Goal: Task Accomplishment & Management: Complete application form

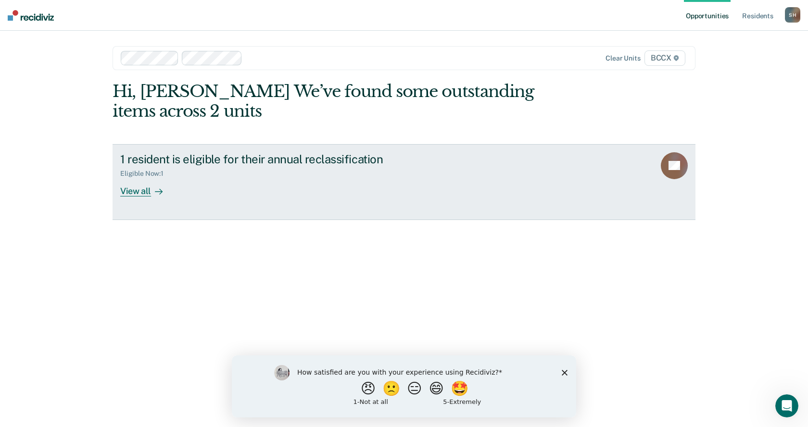
click at [152, 199] on link "1 resident is eligible for their annual reclassification Eligible Now : 1 View …" at bounding box center [403, 182] width 583 height 76
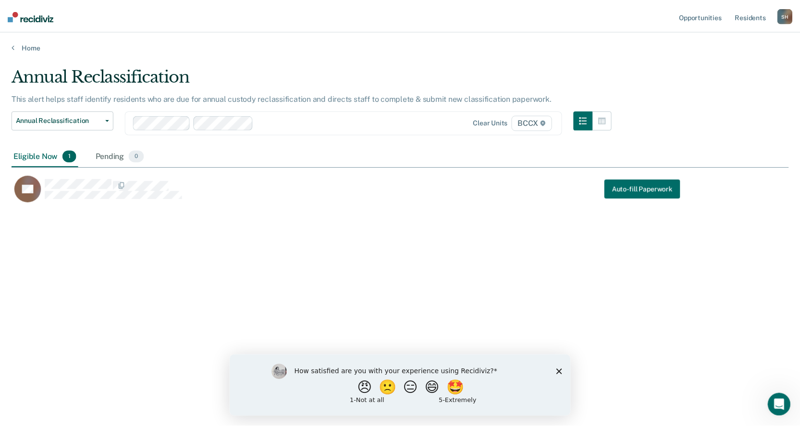
scroll to position [282, 777]
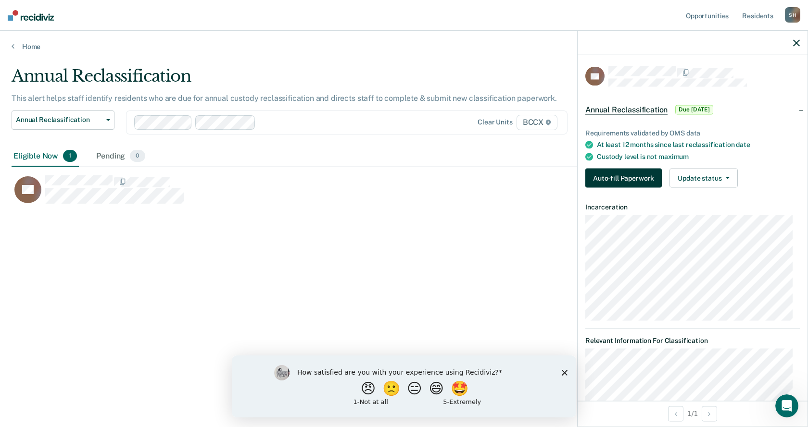
click at [604, 178] on button "Auto-fill Paperwork" at bounding box center [623, 178] width 76 height 19
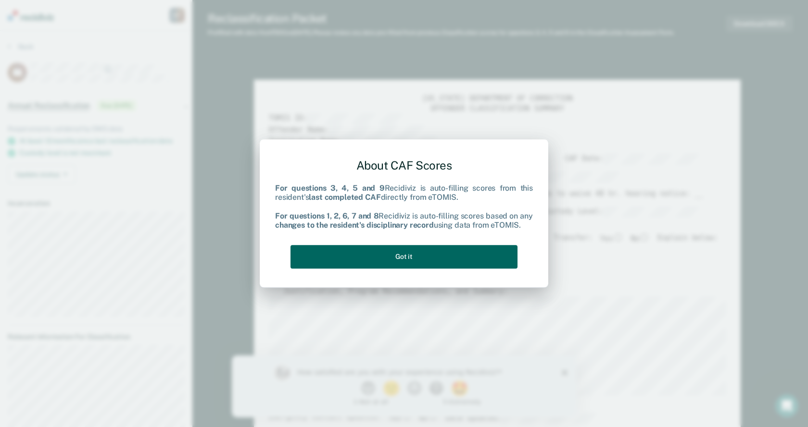
type textarea "x"
click at [462, 262] on button "Got it" at bounding box center [403, 257] width 227 height 24
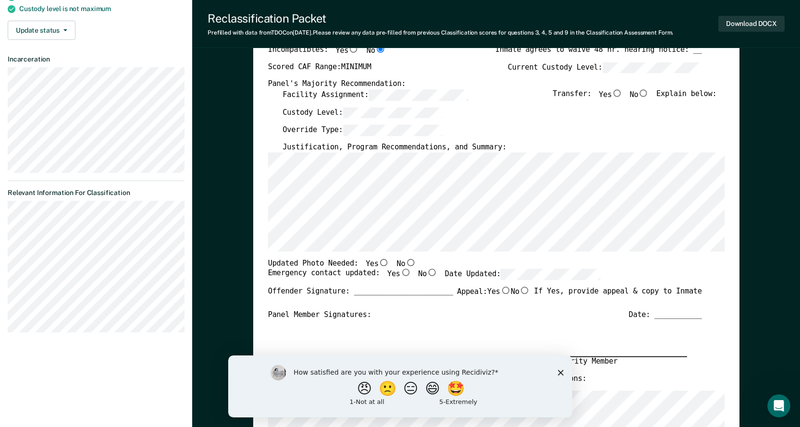
scroll to position [192, 0]
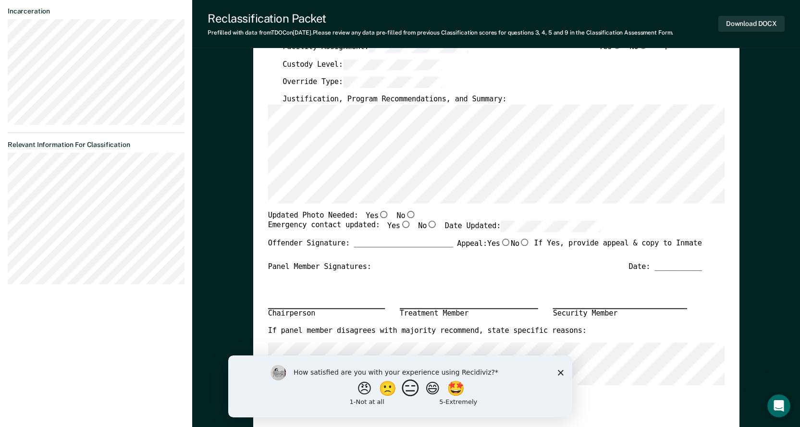
click at [417, 394] on button "😑" at bounding box center [411, 388] width 23 height 19
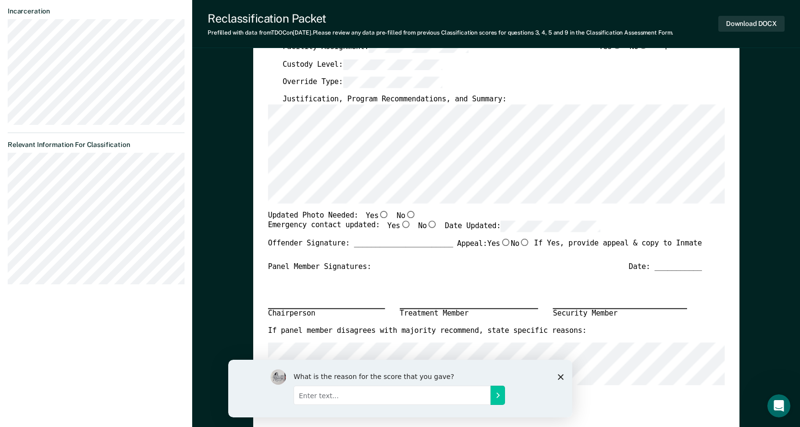
click at [360, 394] on input "Enter text..." at bounding box center [391, 395] width 197 height 19
type input "C"
type input "I can't access next months annual reclasses"
click at [495, 391] on icon "Submit your response" at bounding box center [498, 395] width 8 height 8
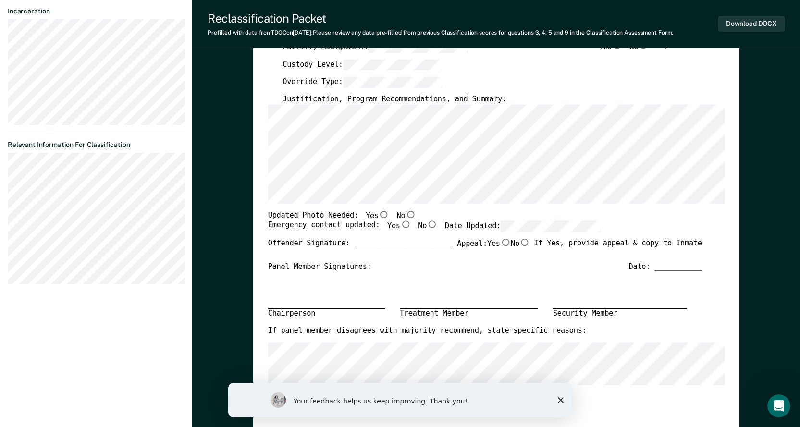
click at [677, 297] on div "Chairperson Treatment Member Security Member" at bounding box center [485, 299] width 434 height 55
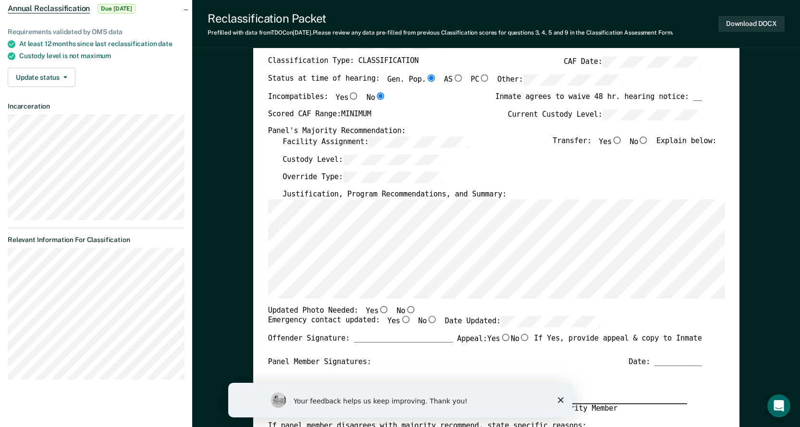
scroll to position [96, 0]
click at [561, 401] on icon "Close survey" at bounding box center [561, 401] width 6 height 6
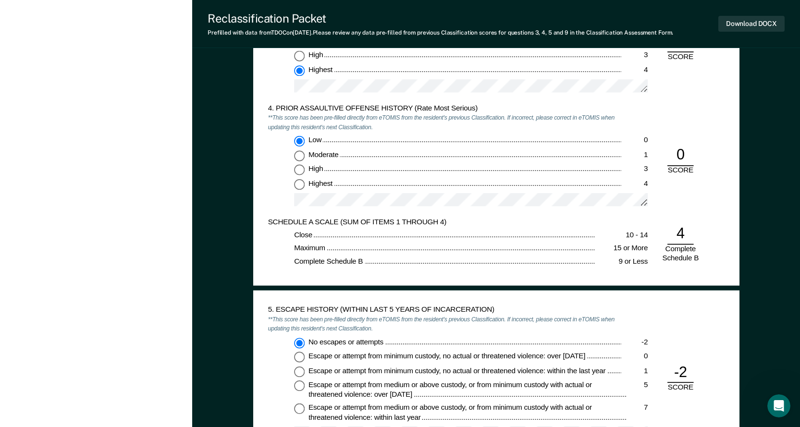
scroll to position [985, 0]
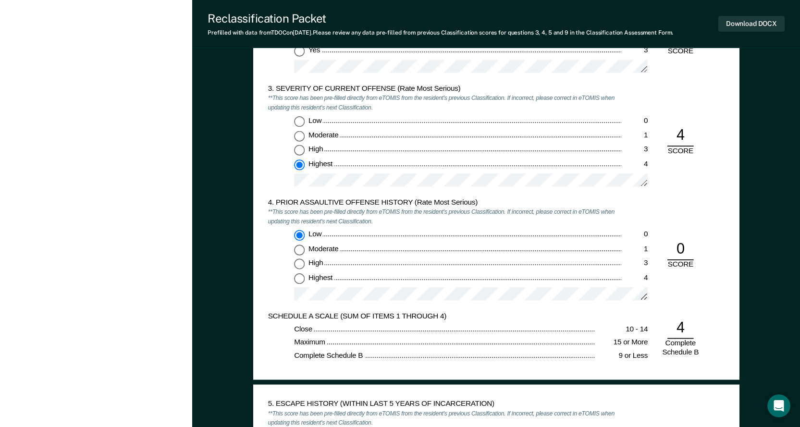
click at [680, 208] on div "4. PRIOR ASSAULTIVE OFFENSE HISTORY (Rate Most Serious) **This score has been p…" at bounding box center [496, 255] width 457 height 114
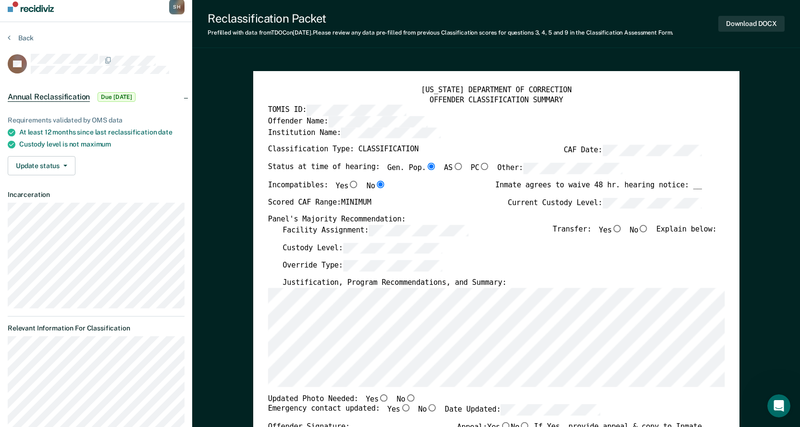
scroll to position [0, 0]
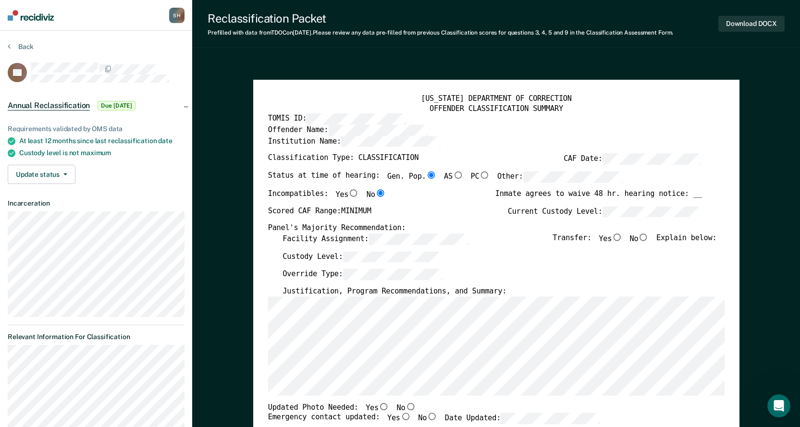
click at [649, 237] on input "No" at bounding box center [643, 237] width 11 height 7
type textarea "x"
radio input "true"
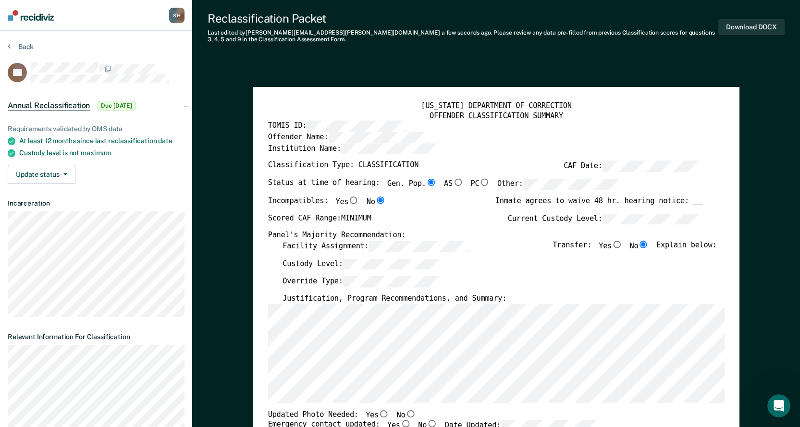
scroll to position [48, 0]
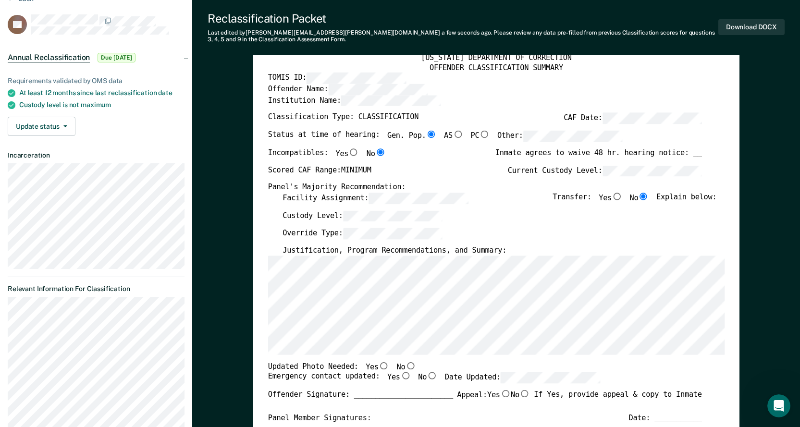
click at [501, 219] on div "Custody Level:" at bounding box center [500, 220] width 434 height 18
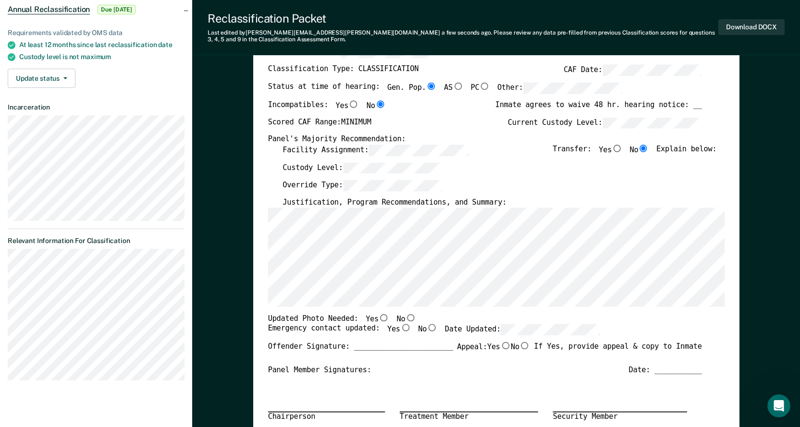
click at [518, 185] on div "Override Type:" at bounding box center [500, 189] width 434 height 18
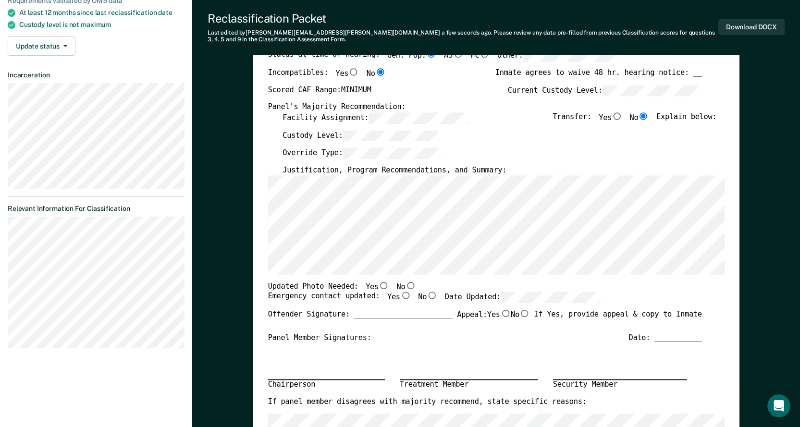
scroll to position [144, 0]
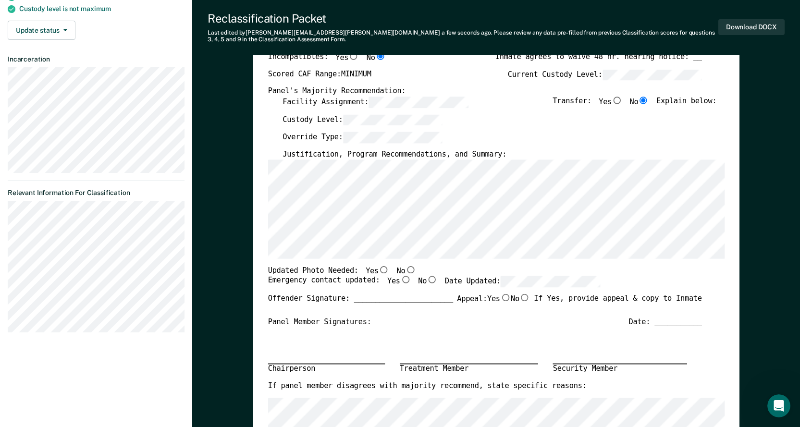
click at [405, 269] on input "No" at bounding box center [410, 269] width 11 height 7
type textarea "x"
radio input "true"
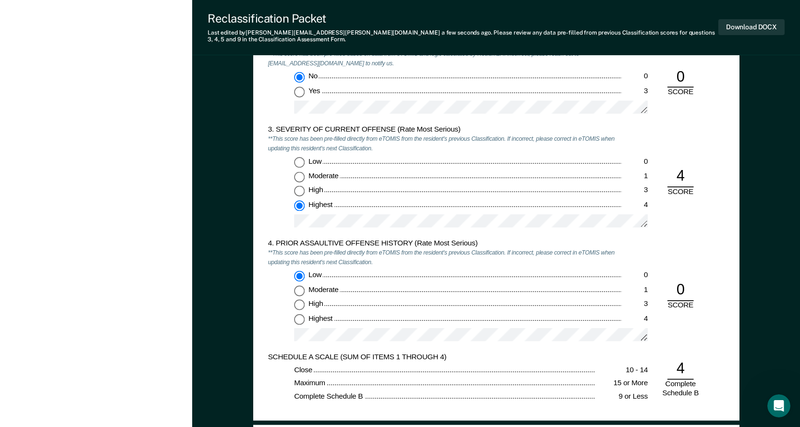
scroll to position [961, 0]
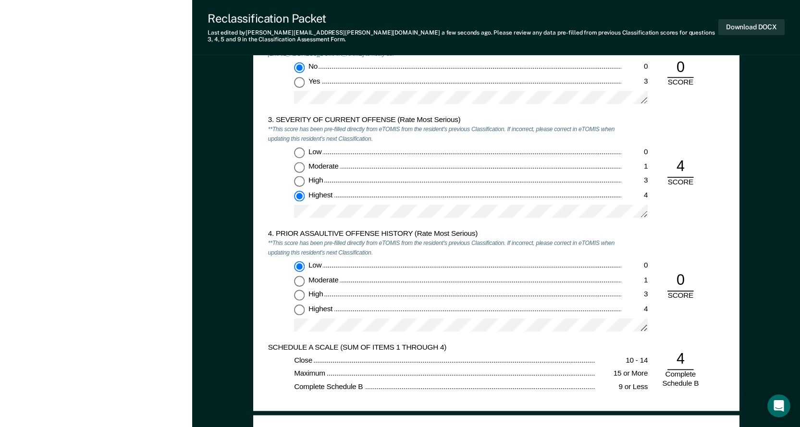
click at [390, 339] on div at bounding box center [471, 329] width 354 height 21
click at [712, 230] on div "4. PRIOR ASSAULTIVE OFFENSE HISTORY (Rate Most Serious) **This score has been p…" at bounding box center [496, 286] width 457 height 114
click at [703, 253] on div "4. PRIOR ASSAULTIVE OFFENSE HISTORY (Rate Most Serious) **This score has been p…" at bounding box center [496, 286] width 457 height 114
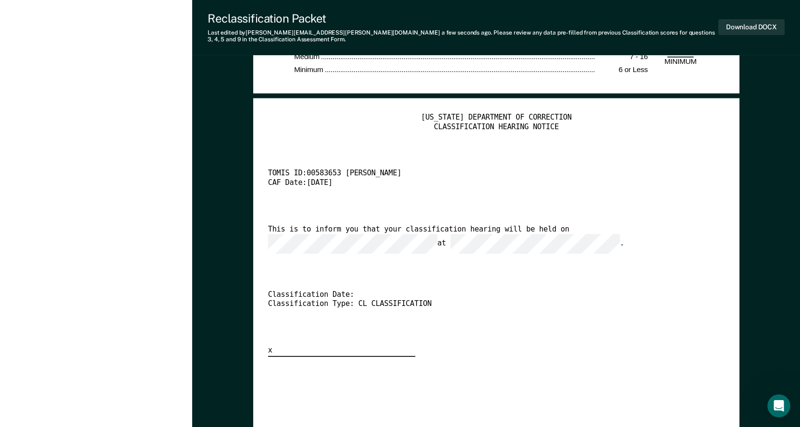
scroll to position [1971, 0]
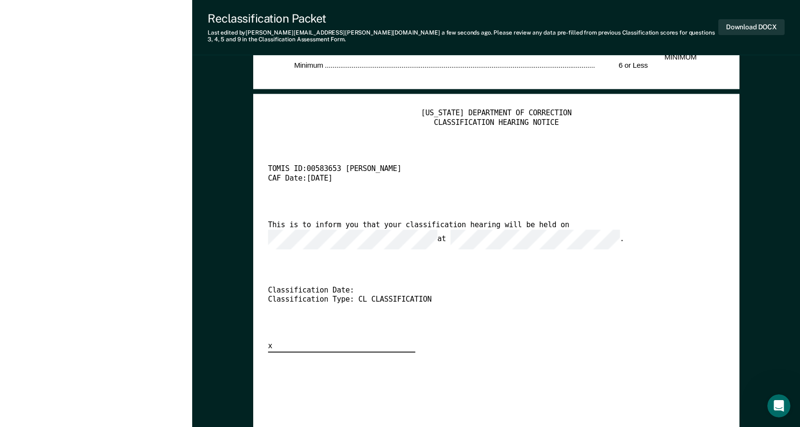
click at [466, 287] on div "Classification Date:" at bounding box center [485, 292] width 434 height 10
click at [572, 356] on div "[US_STATE] DEPARTMENT OF CORRECTION CLASSIFICATION HEARING NOTICE TOMIS ID: 005…" at bounding box center [496, 411] width 457 height 604
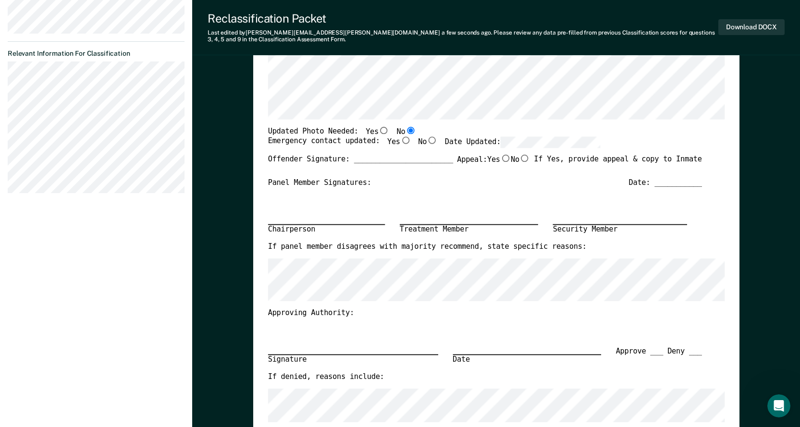
scroll to position [267, 0]
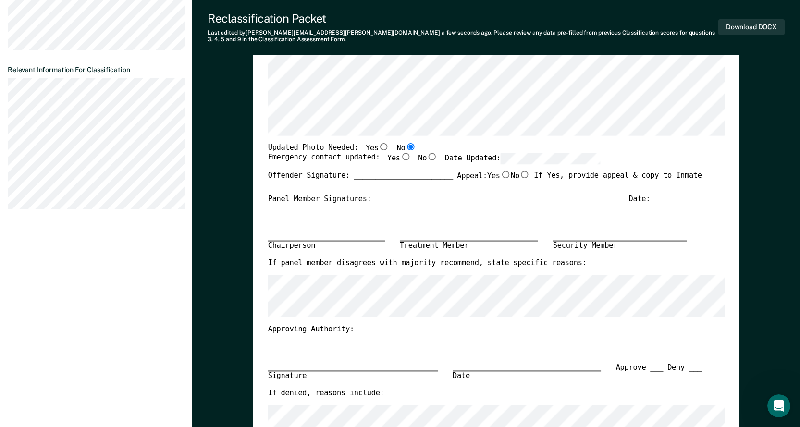
click at [400, 154] on input "Yes" at bounding box center [405, 156] width 11 height 7
type textarea "x"
radio input "true"
click at [761, 29] on button "Download DOCX" at bounding box center [752, 27] width 66 height 16
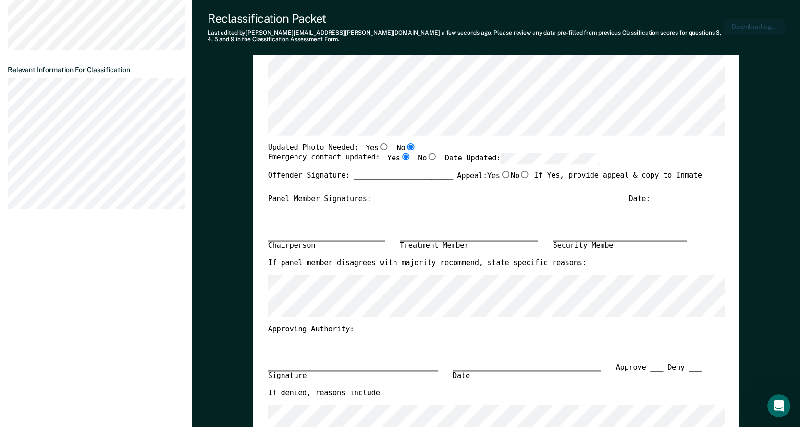
type textarea "x"
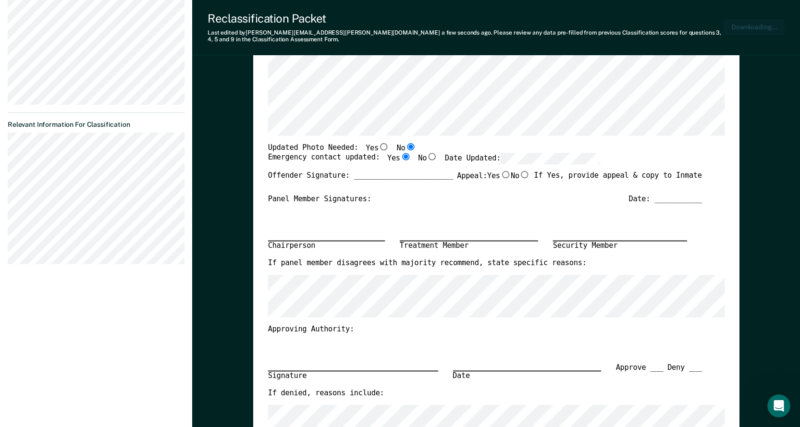
scroll to position [314, 0]
